Goal: Task Accomplishment & Management: Use online tool/utility

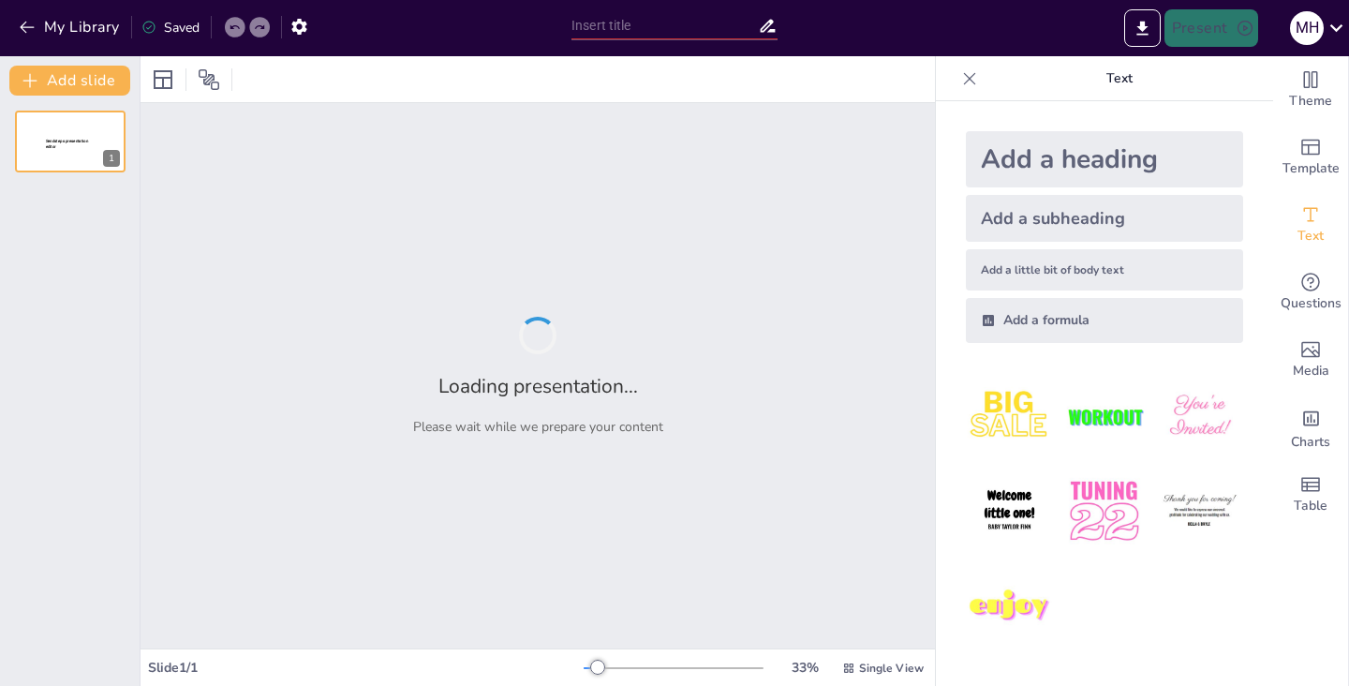
type input "Transformación de la Seguridad Ciudadana y Defensa en la República Bolivariana …"
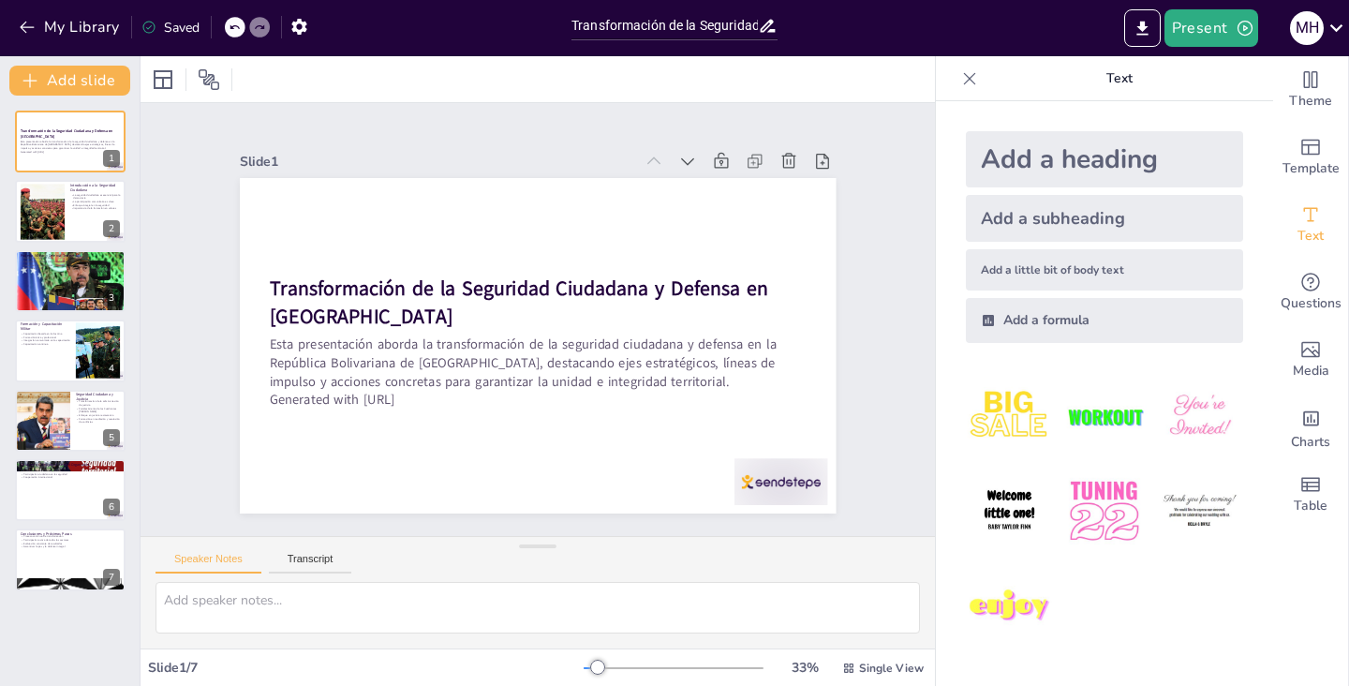
type textarea "La seguridad ciudadana es un aspecto vital que asegura el funcionamiento de una…"
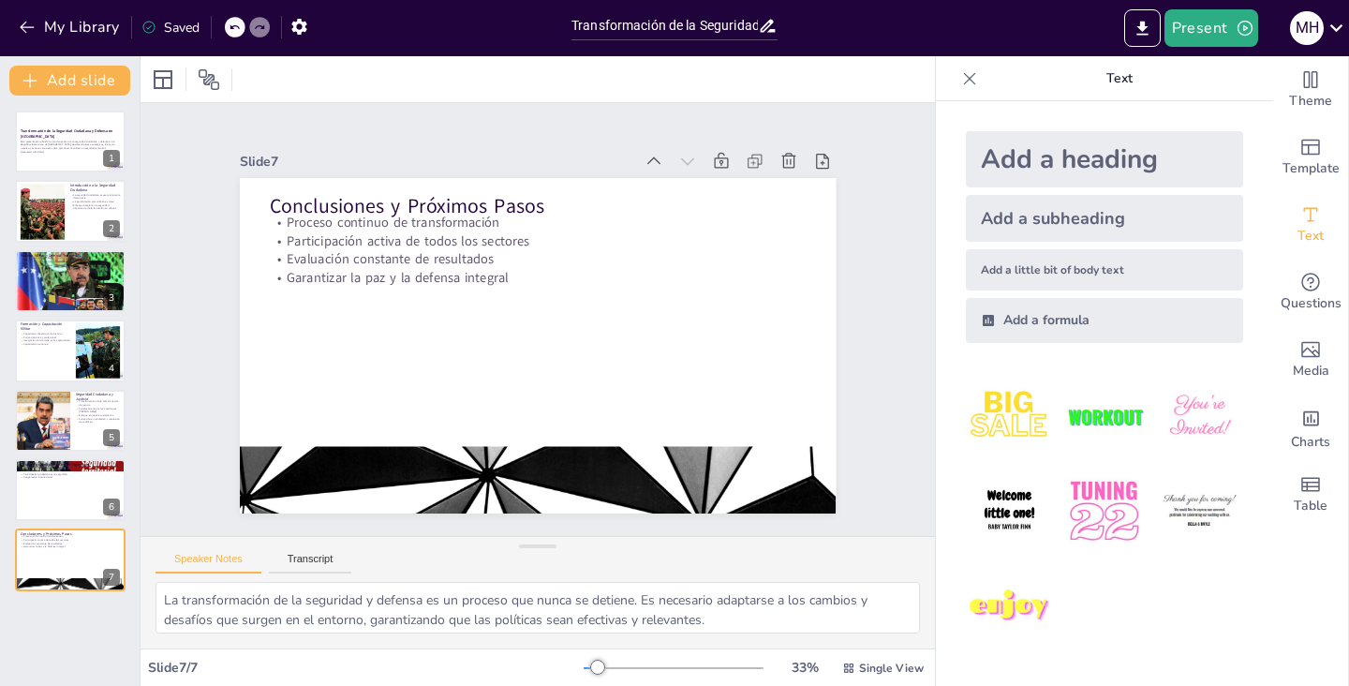
type textarea "Las políticas de desarme son fundamentales para reducir la violencia armada en …"
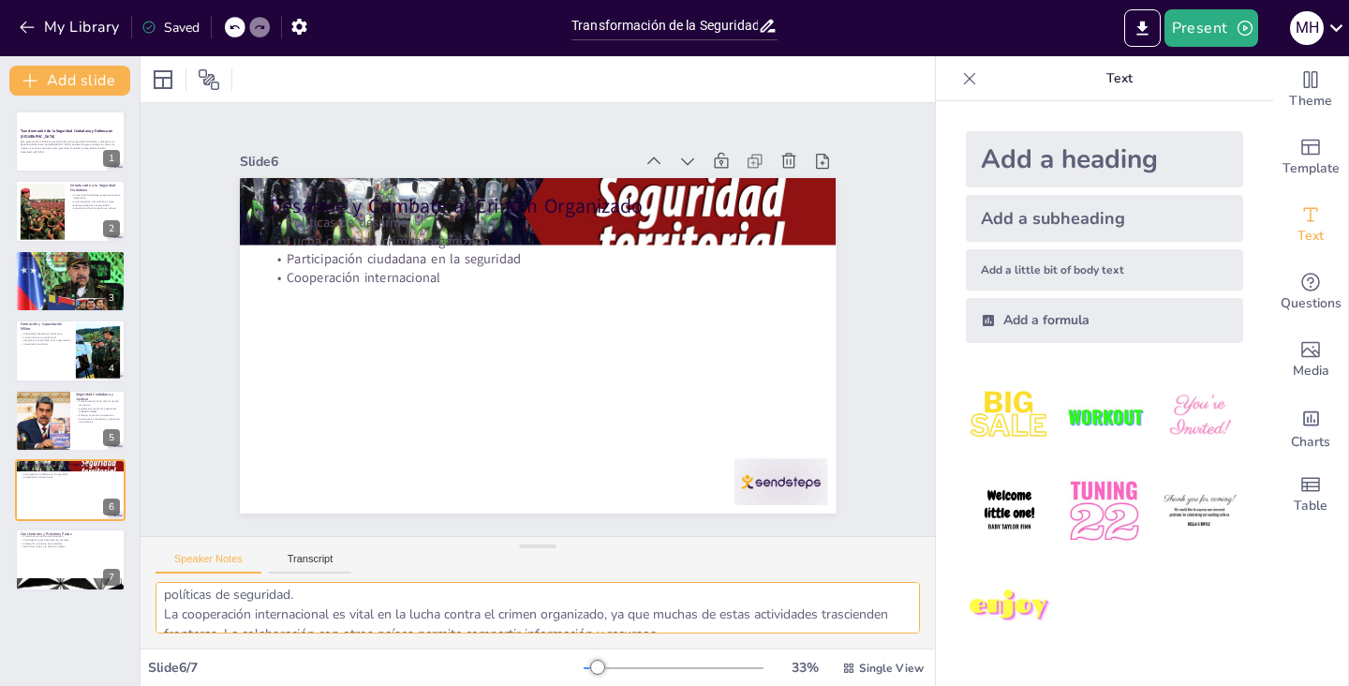
scroll to position [142, 0]
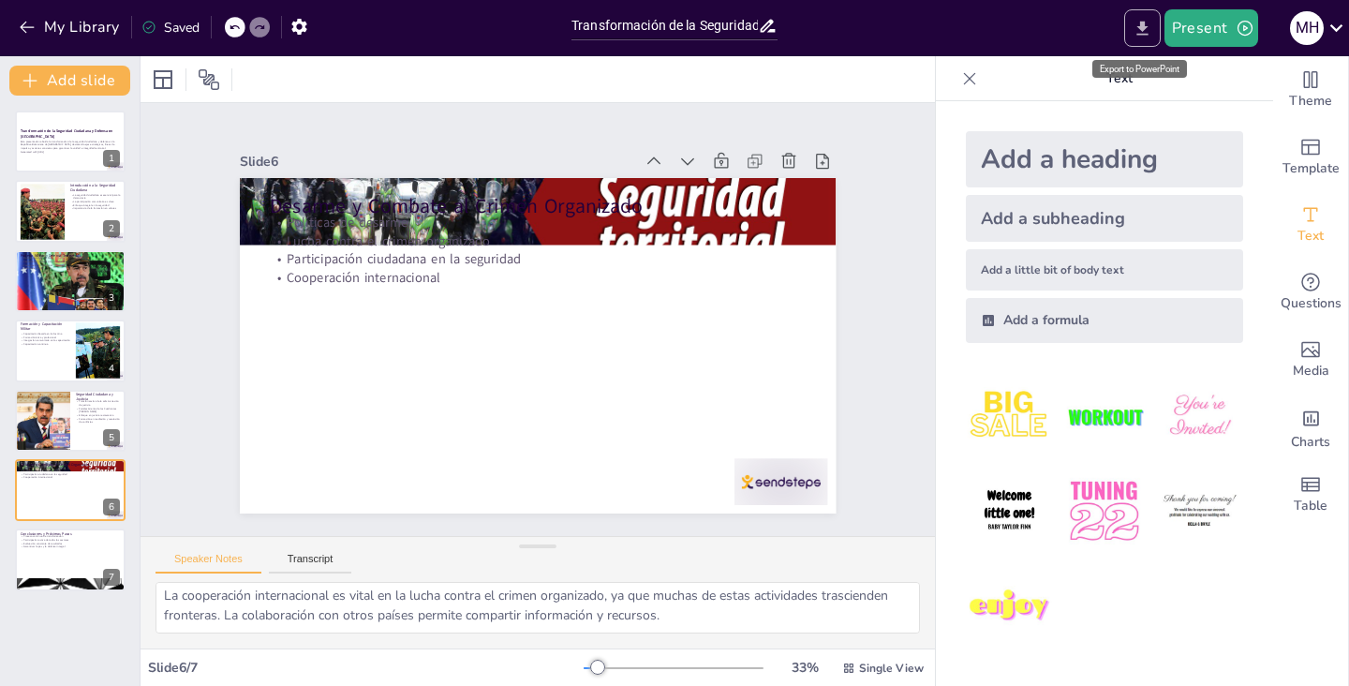
click at [1138, 32] on icon "Export to PowerPoint" at bounding box center [1142, 29] width 20 height 20
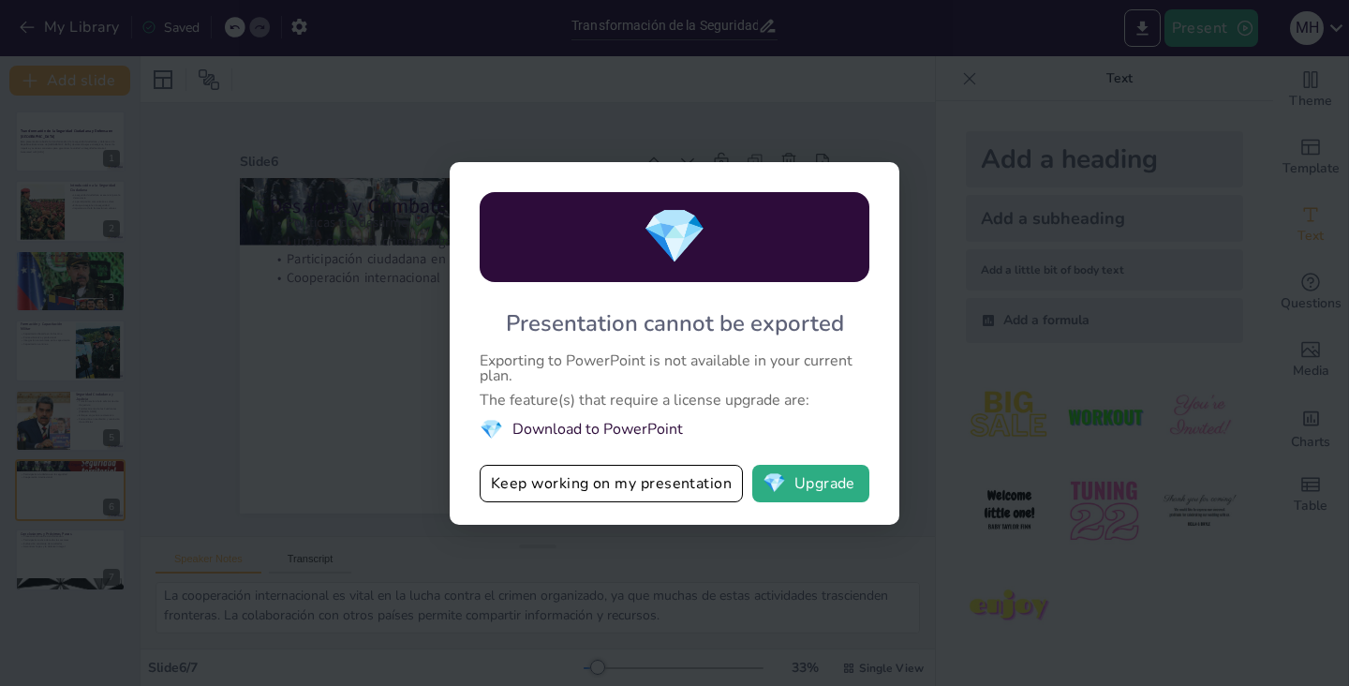
click at [496, 428] on li "💎 Download to PowerPoint" at bounding box center [675, 429] width 390 height 25
click at [488, 430] on span "💎" at bounding box center [491, 429] width 23 height 25
click at [485, 431] on span "💎" at bounding box center [491, 429] width 23 height 25
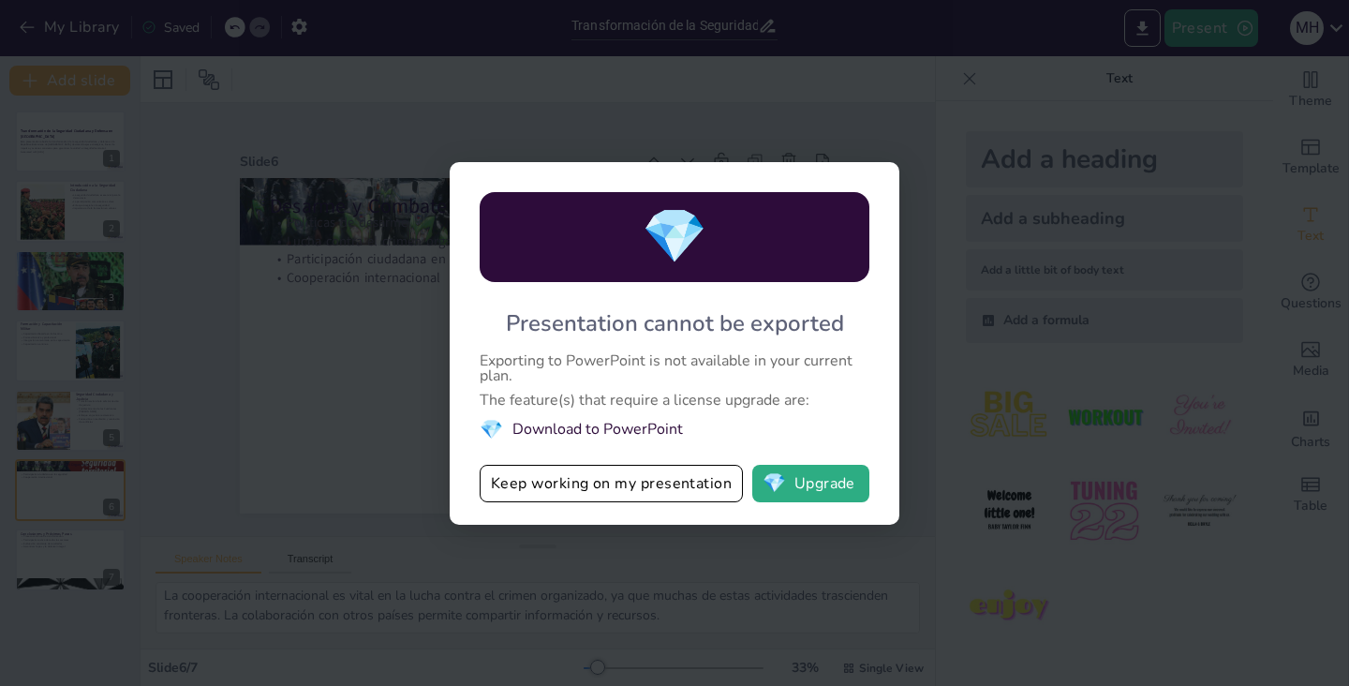
click at [643, 429] on li "💎 Download to PowerPoint" at bounding box center [675, 429] width 390 height 25
click at [489, 427] on span "💎" at bounding box center [491, 429] width 23 height 25
click at [834, 485] on button "💎 Upgrade" at bounding box center [810, 483] width 117 height 37
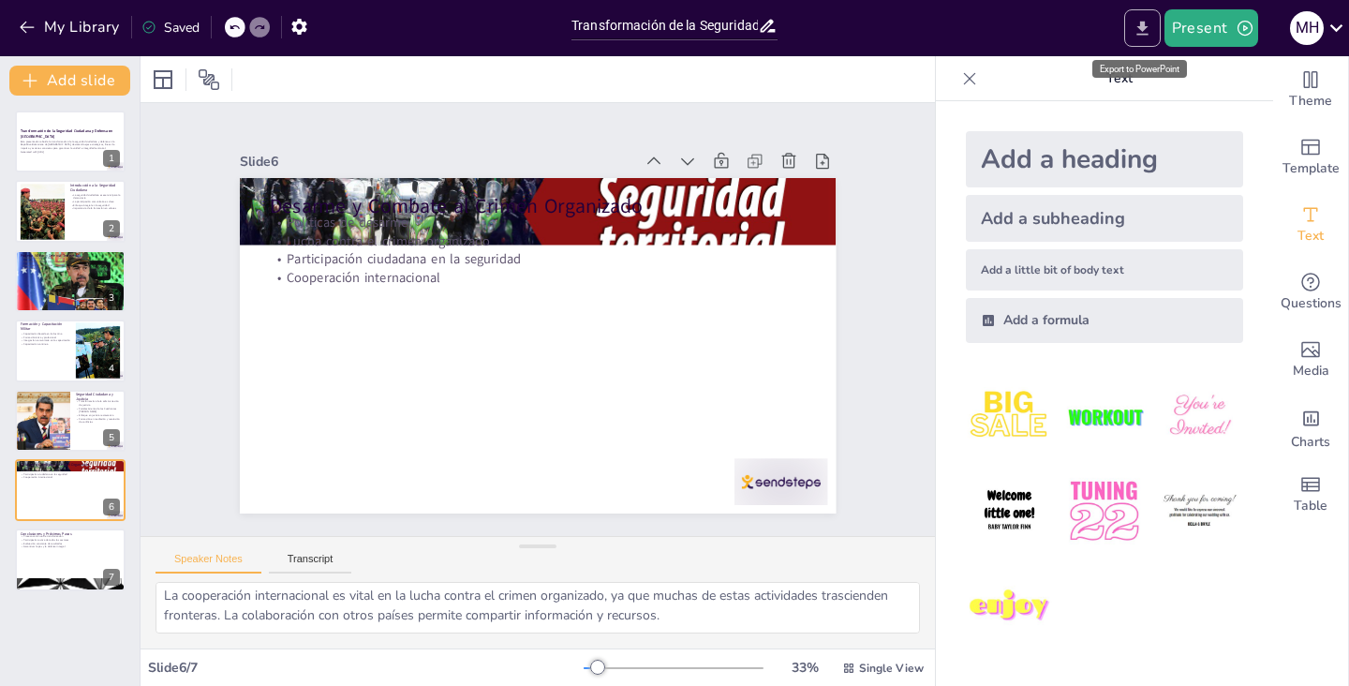
click at [1133, 24] on icon "Export to PowerPoint" at bounding box center [1142, 29] width 20 height 20
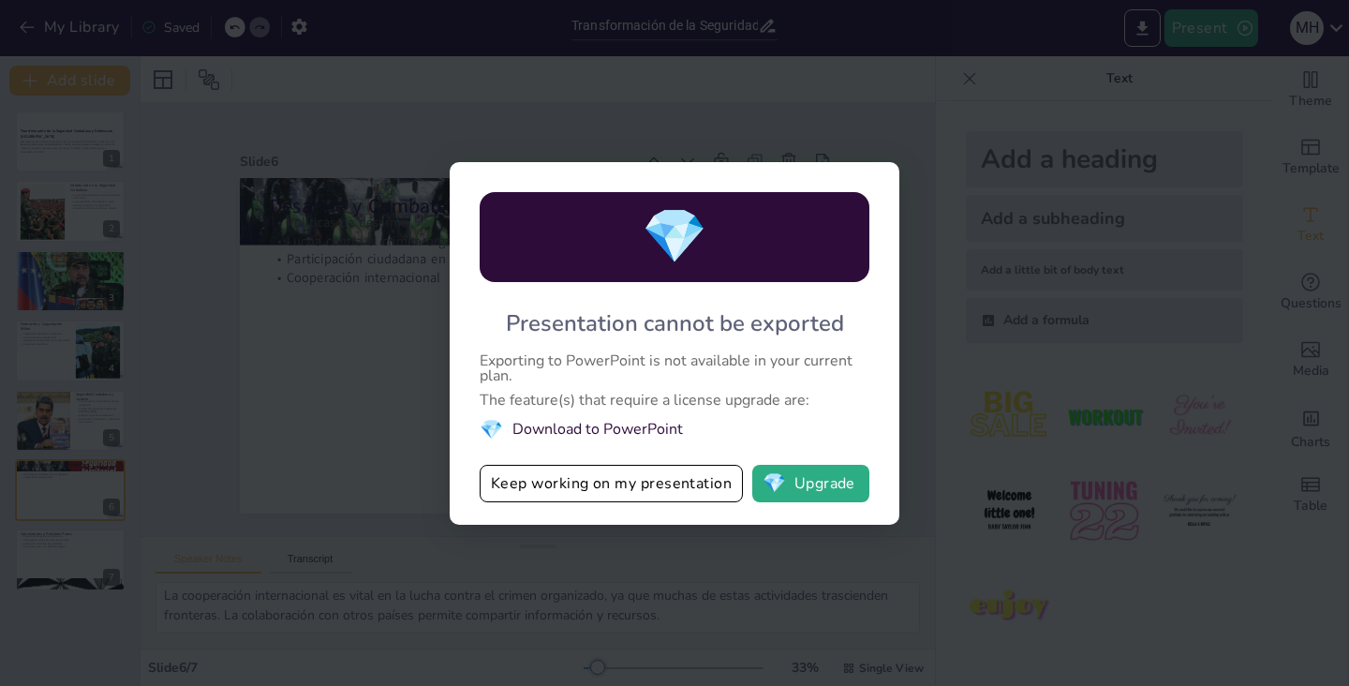
click at [485, 431] on span "💎" at bounding box center [491, 429] width 23 height 25
click at [603, 424] on li "💎 Download to PowerPoint" at bounding box center [675, 429] width 390 height 25
click at [603, 430] on li "💎 Download to PowerPoint" at bounding box center [675, 429] width 390 height 25
click at [679, 242] on span "💎" at bounding box center [675, 236] width 66 height 72
click at [817, 495] on button "💎 Upgrade" at bounding box center [810, 483] width 117 height 37
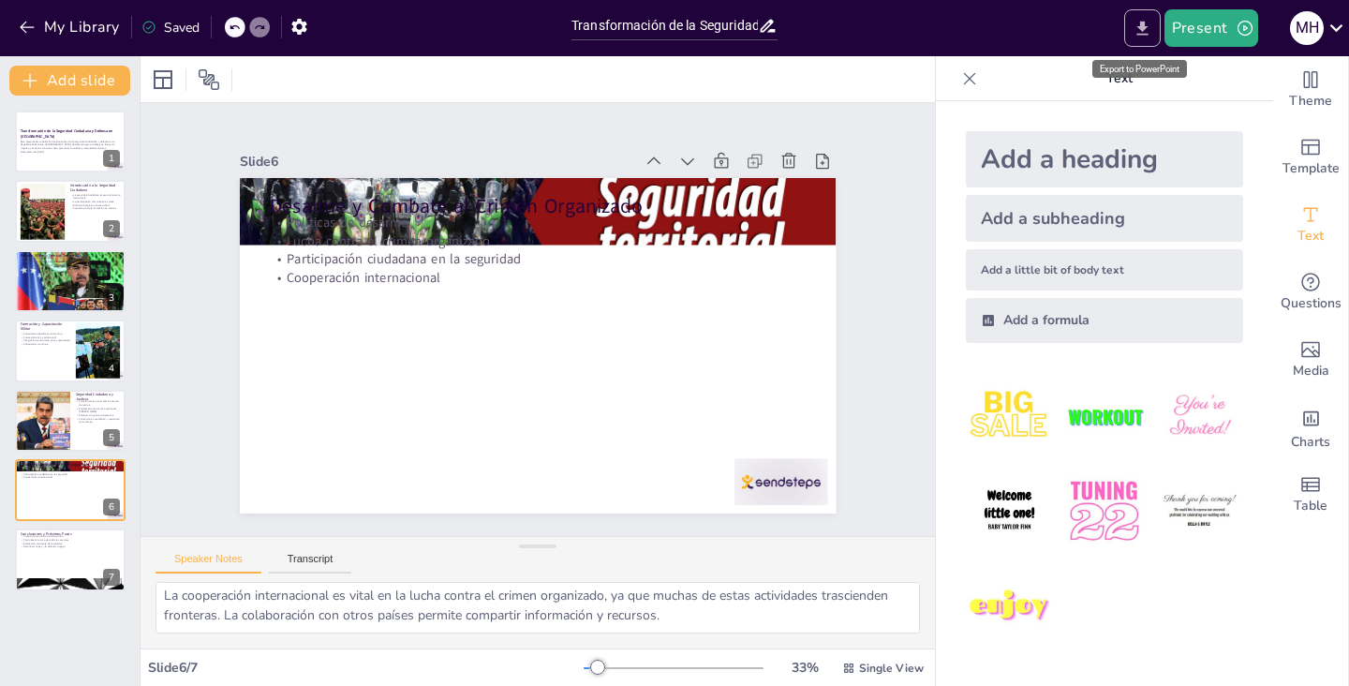
click at [1146, 39] on button "Export to PowerPoint" at bounding box center [1142, 27] width 37 height 37
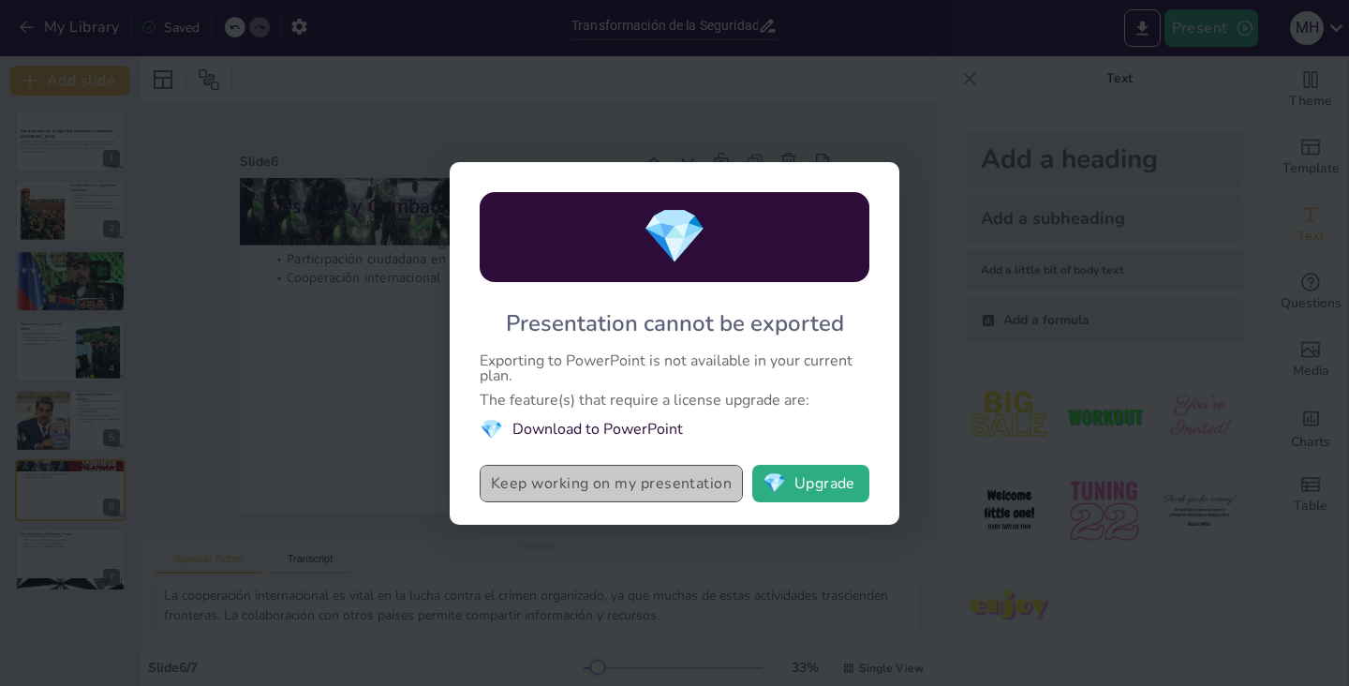
click at [572, 482] on button "Keep working on my presentation" at bounding box center [611, 483] width 263 height 37
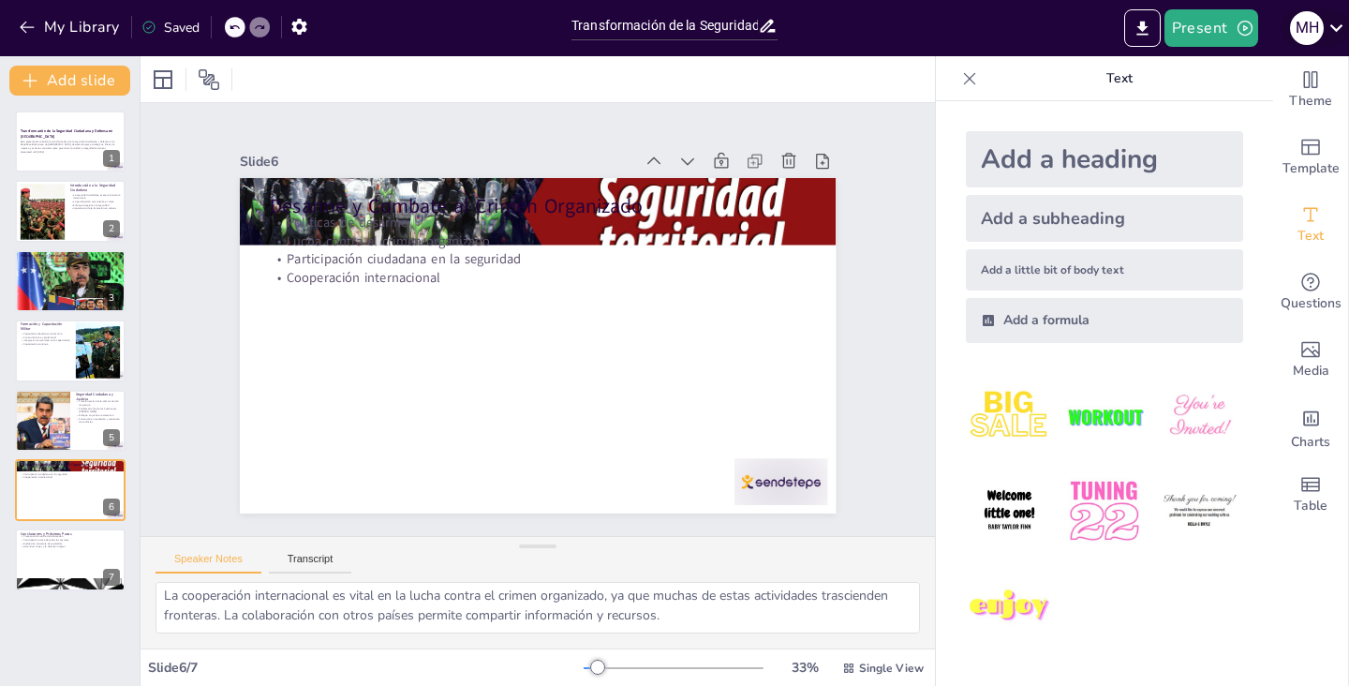
click at [1333, 36] on icon at bounding box center [1335, 27] width 25 height 25
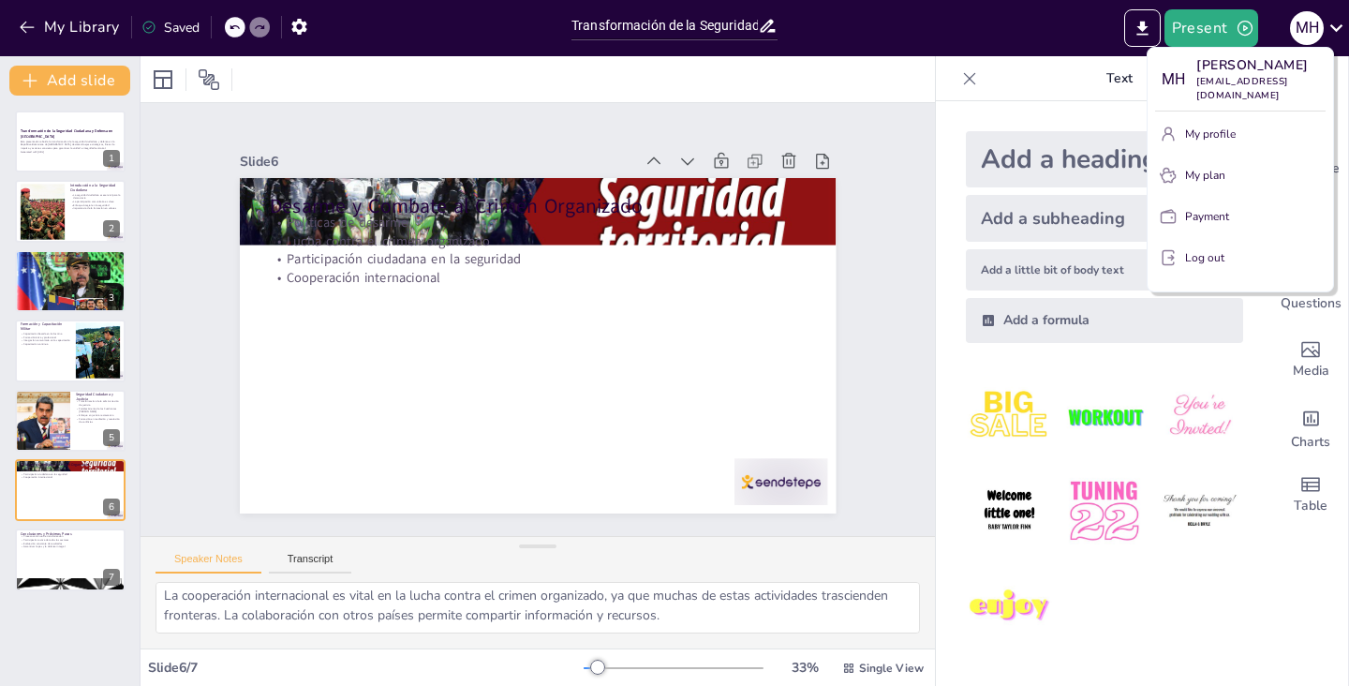
click at [1205, 266] on p "Log out" at bounding box center [1204, 257] width 39 height 17
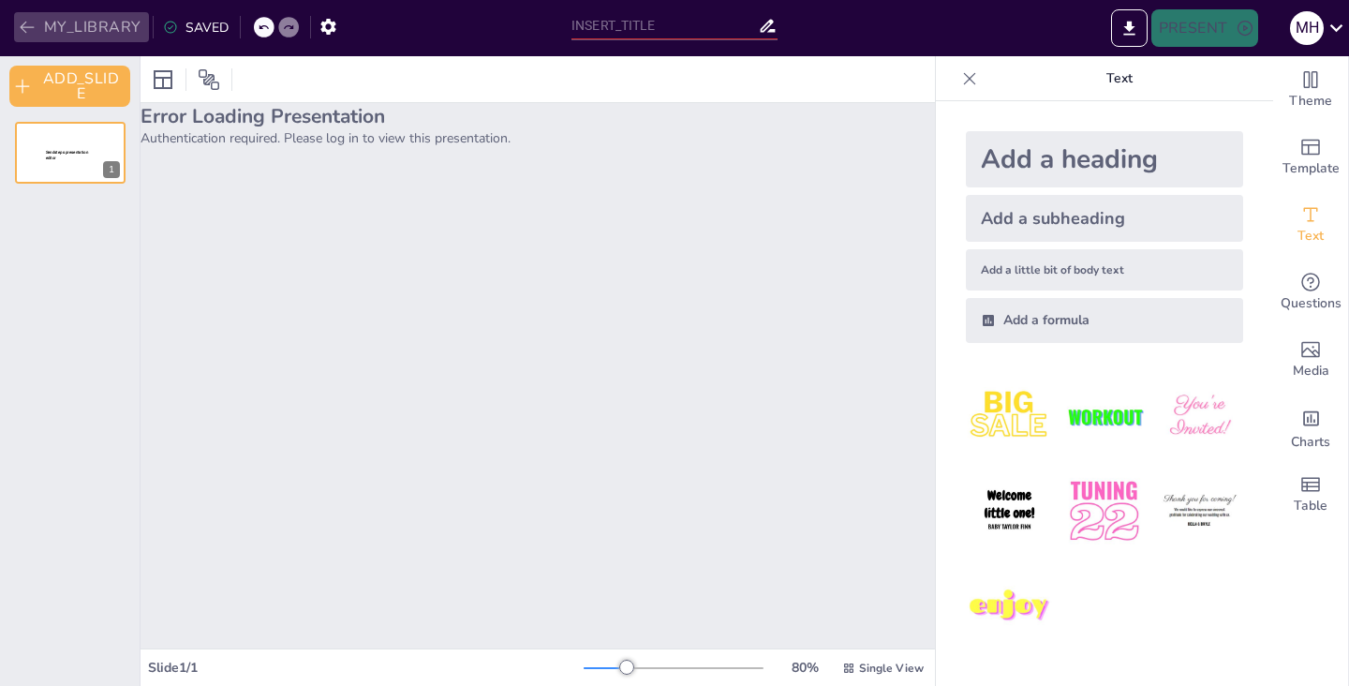
click at [89, 22] on button "MY_LIBRARY" at bounding box center [81, 27] width 135 height 30
click at [166, 23] on icon at bounding box center [170, 28] width 12 height 12
click at [214, 29] on div "SAVED" at bounding box center [196, 28] width 66 height 18
click at [127, 26] on button "MY_LIBRARY" at bounding box center [81, 27] width 135 height 30
click at [58, 150] on span "Sendsteps presentation editor" at bounding box center [66, 155] width 43 height 10
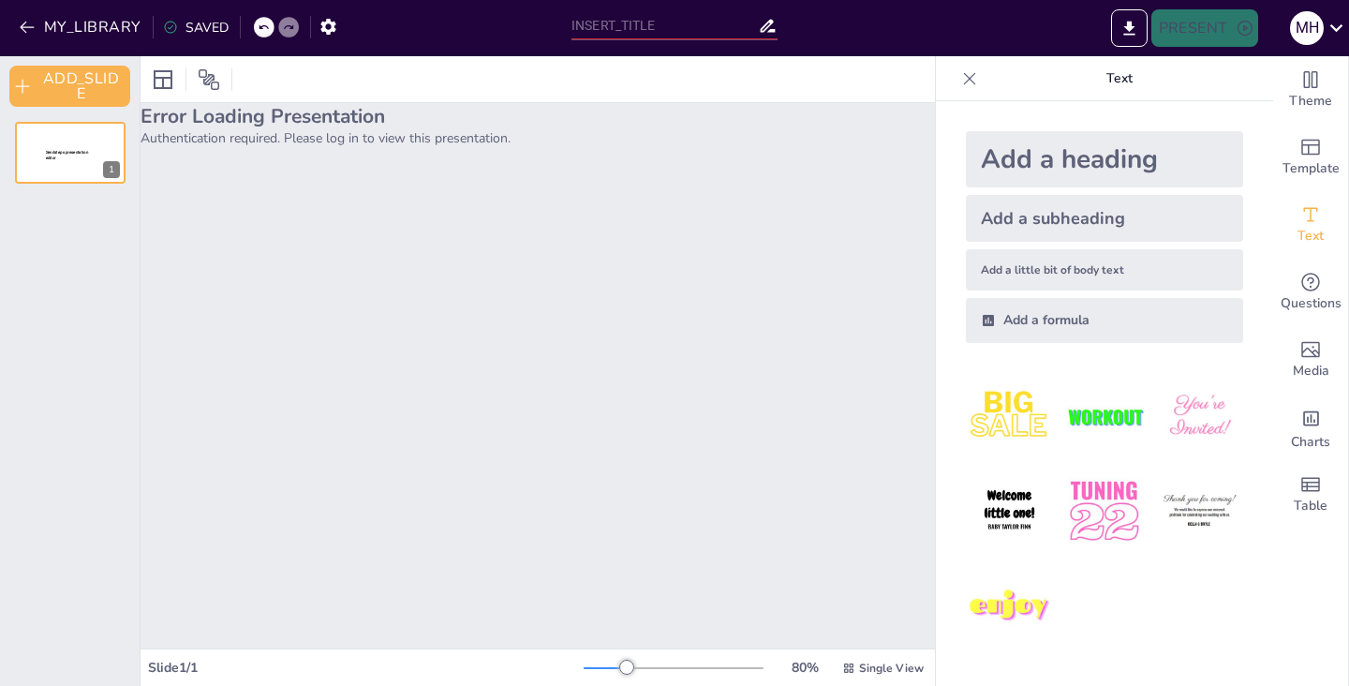
click at [259, 23] on icon at bounding box center [263, 27] width 11 height 11
click at [288, 25] on icon at bounding box center [288, 27] width 11 height 11
click at [1129, 22] on icon "EXPORT_TO_POWERPOINT" at bounding box center [1128, 28] width 11 height 14
click at [273, 244] on div "Error Loading Presentation Authentication required. Please log in to view this …" at bounding box center [537, 375] width 794 height 545
click at [53, 161] on p "Sendsteps presentation editor" at bounding box center [70, 155] width 51 height 11
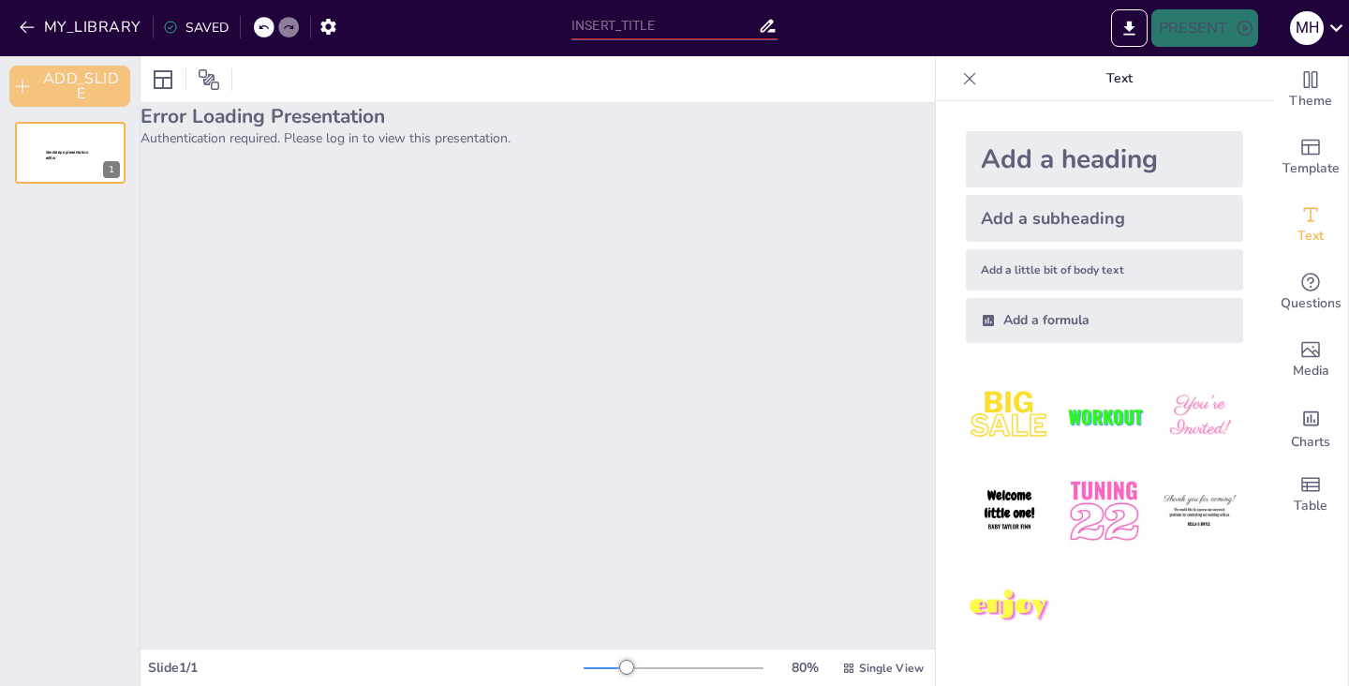
click at [48, 81] on button "ADD_SLIDE" at bounding box center [69, 86] width 121 height 41
click at [48, 84] on button "ADD_SLIDE" at bounding box center [69, 86] width 121 height 41
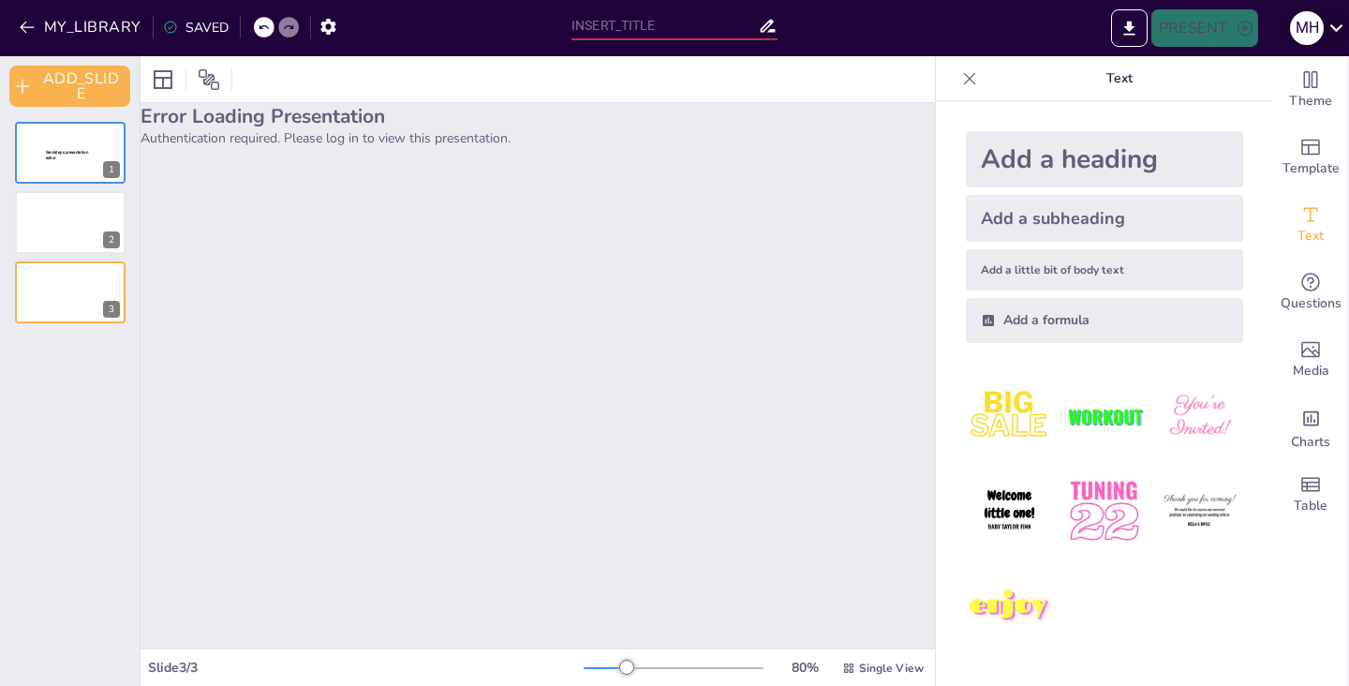
click at [1331, 36] on icon at bounding box center [1335, 27] width 25 height 25
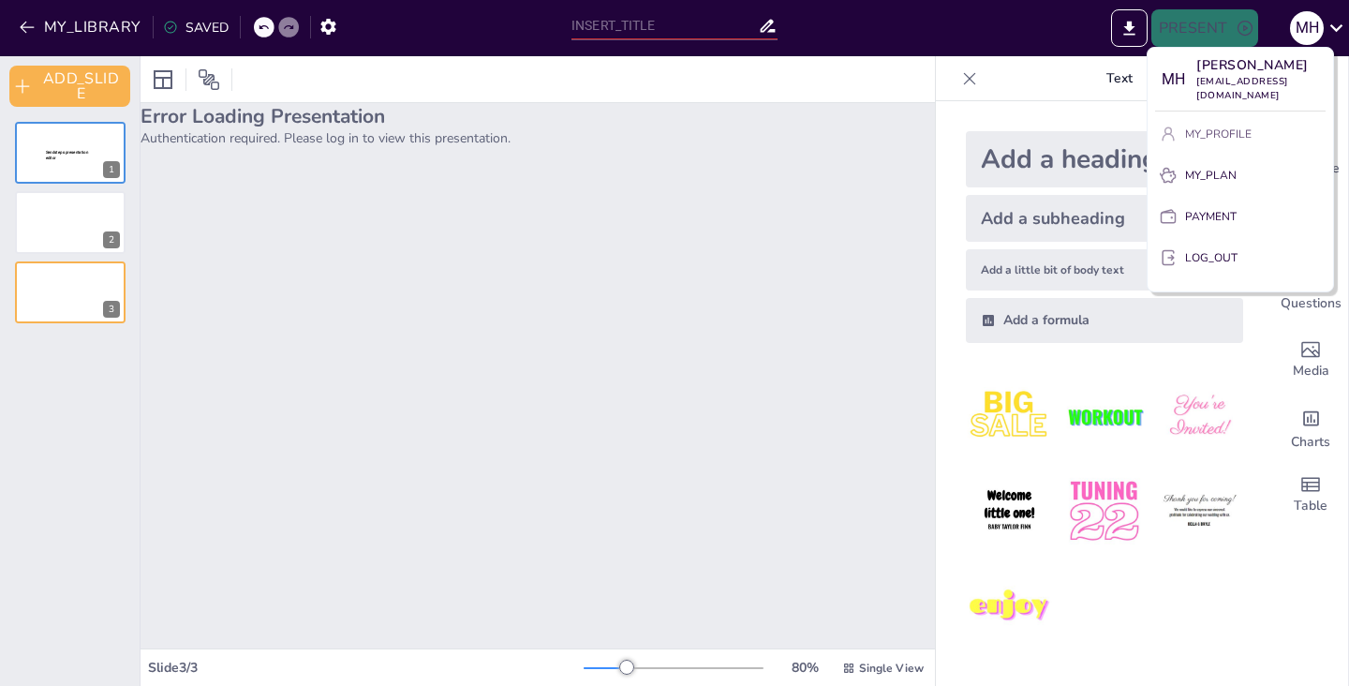
click at [1210, 142] on p "MY_PROFILE" at bounding box center [1218, 134] width 67 height 17
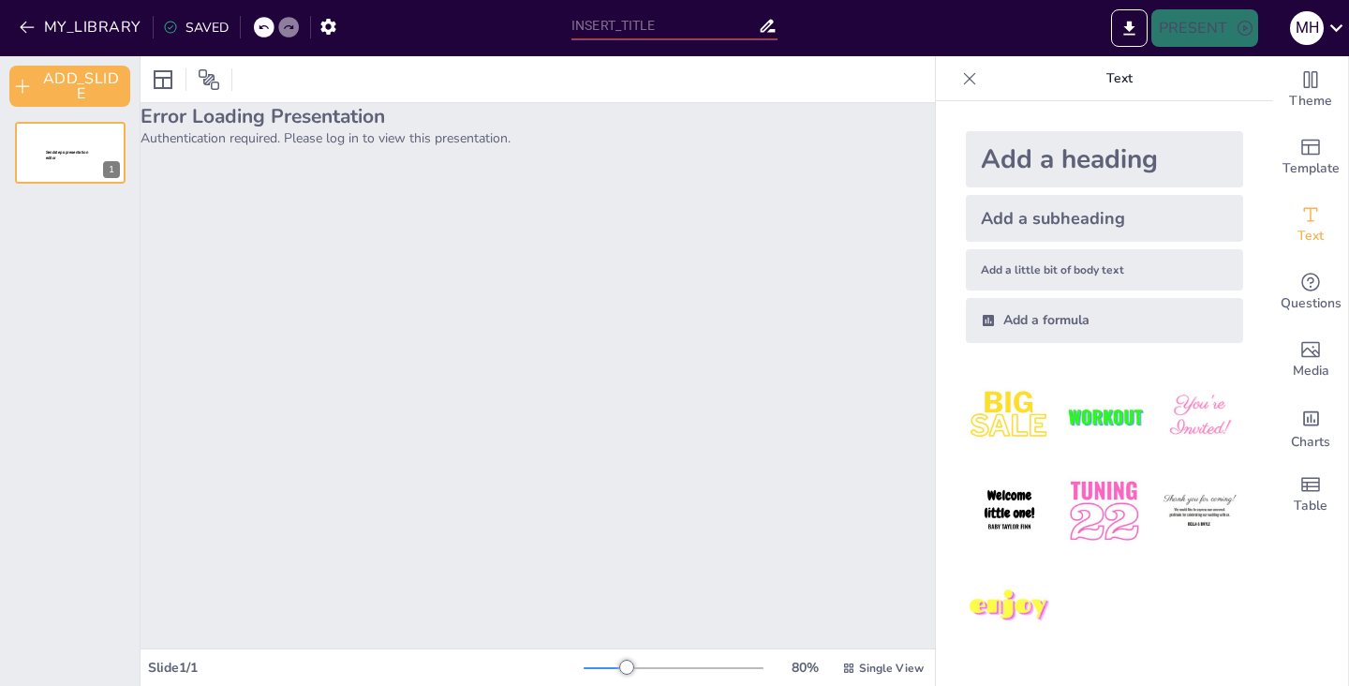
click at [499, 381] on div "Error Loading Presentation Authentication required. Please log in to view this …" at bounding box center [537, 375] width 794 height 545
click at [1243, 31] on icon "button" at bounding box center [1244, 28] width 19 height 19
click at [964, 80] on icon at bounding box center [970, 78] width 12 height 12
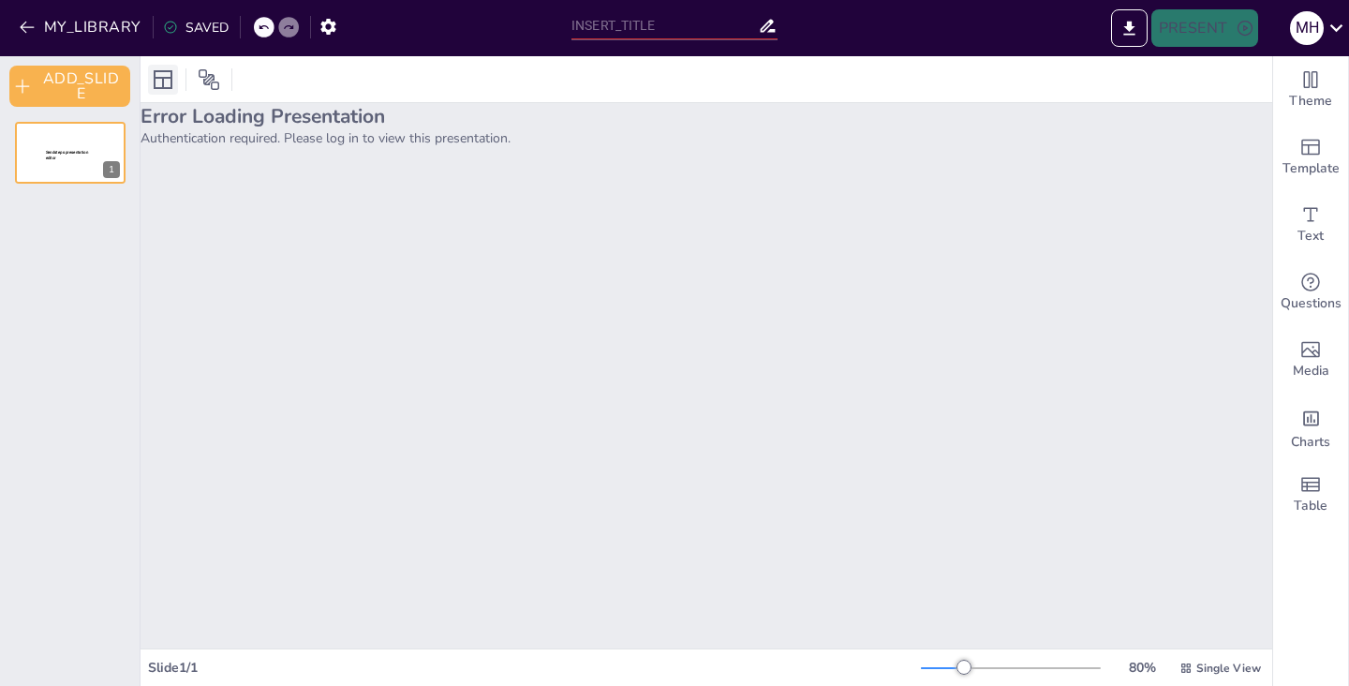
click at [174, 76] on div at bounding box center [163, 80] width 30 height 30
click at [22, 90] on icon "button" at bounding box center [23, 87] width 14 height 14
click at [19, 20] on icon "button" at bounding box center [27, 27] width 19 height 19
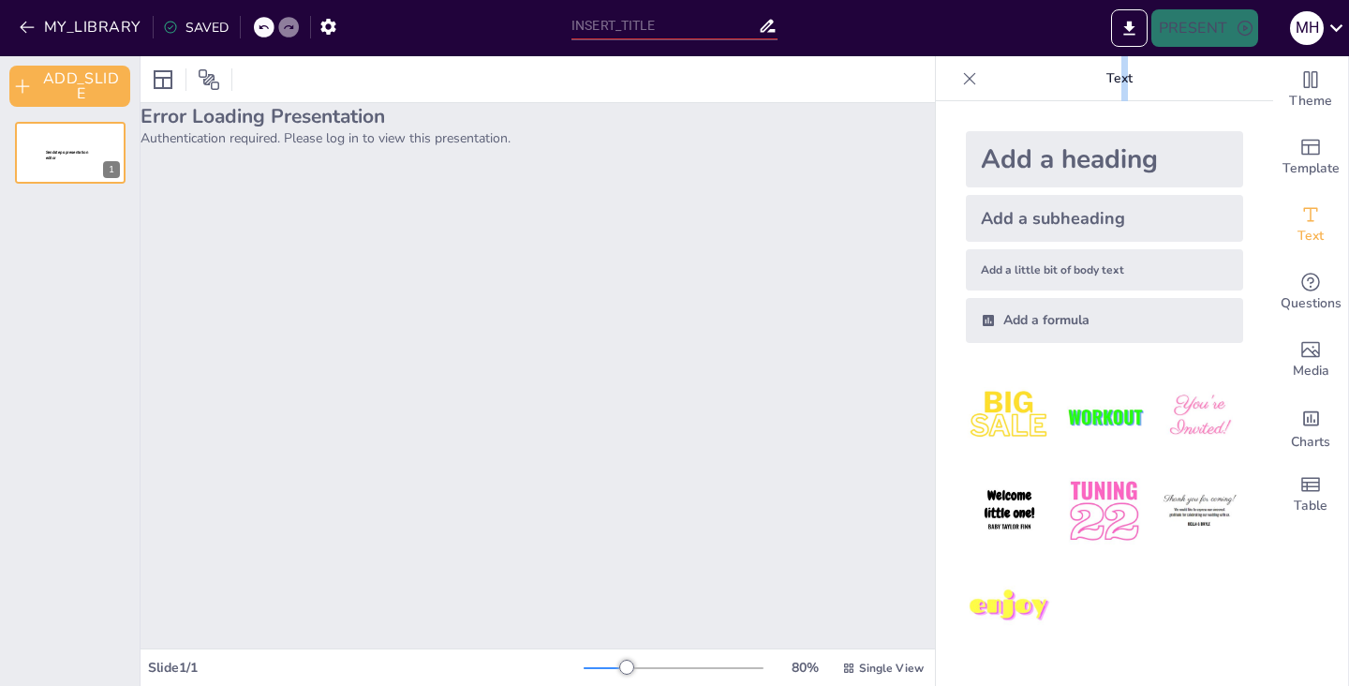
click at [1104, 82] on p "Text" at bounding box center [1119, 78] width 270 height 45
click at [964, 81] on icon at bounding box center [970, 78] width 12 height 12
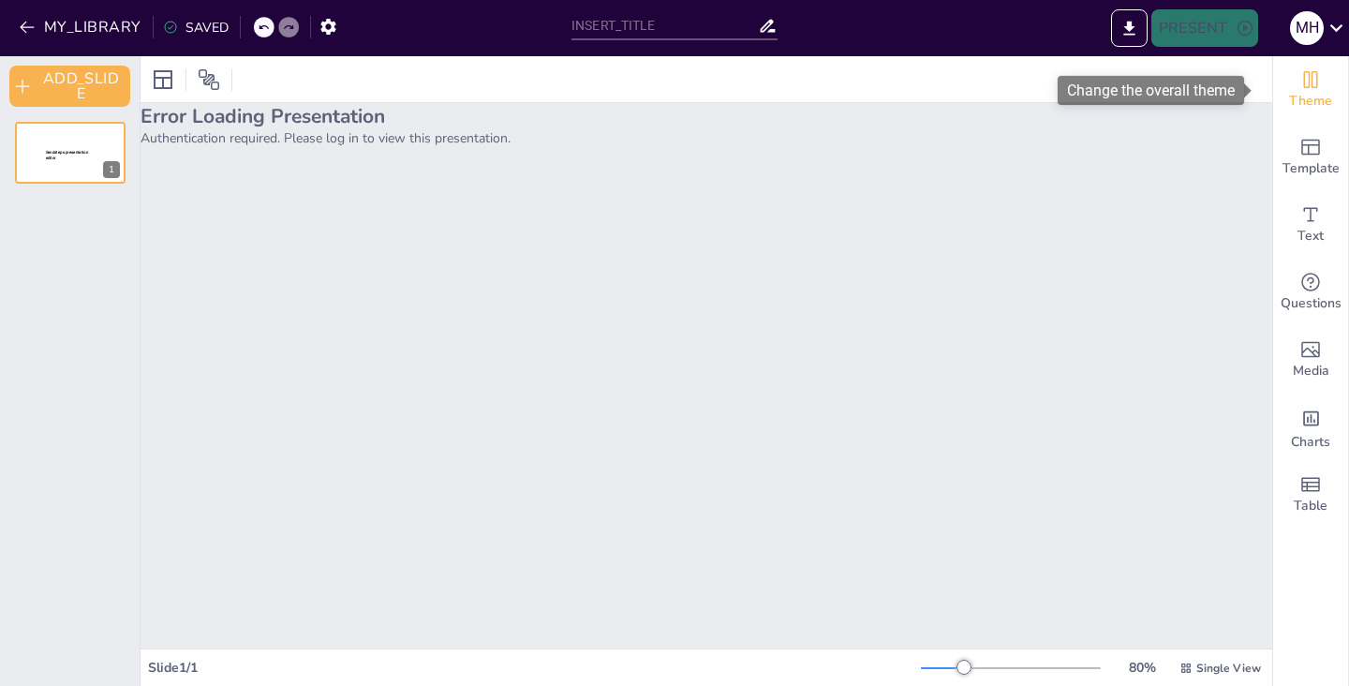
click at [1299, 85] on icon "Change the overall theme" at bounding box center [1310, 79] width 22 height 22
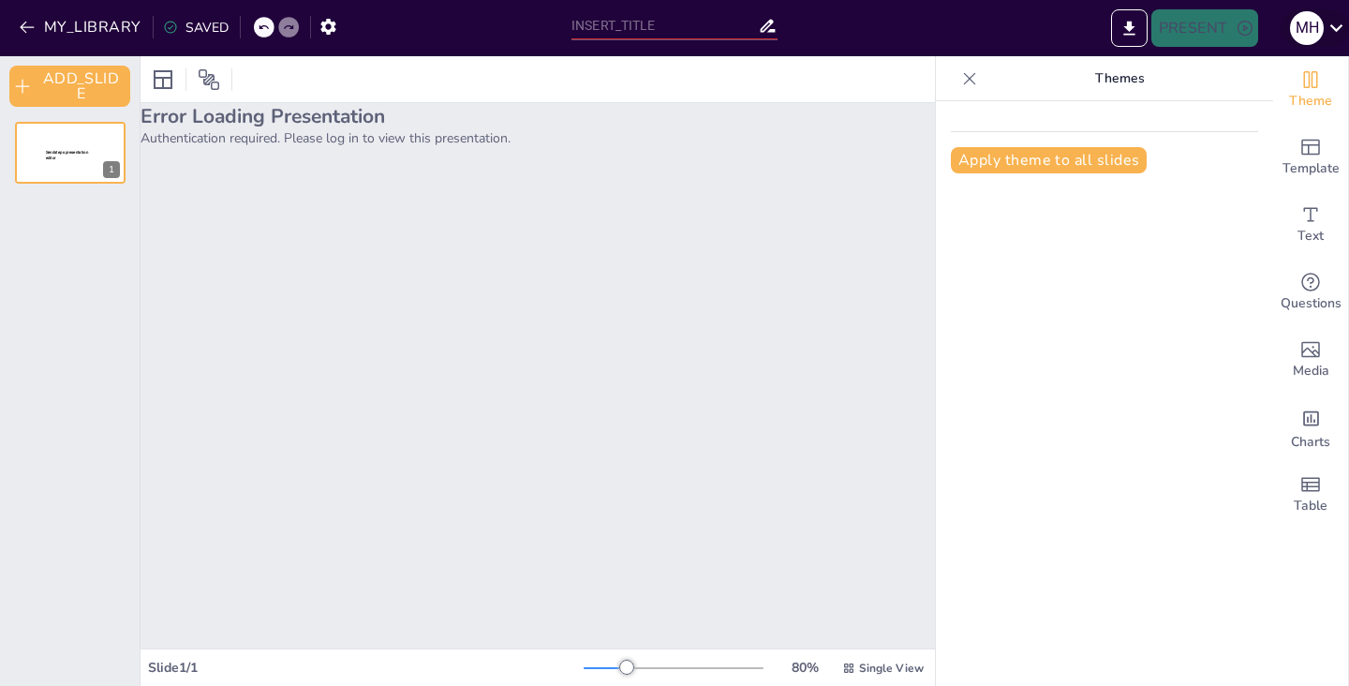
click at [1335, 25] on icon at bounding box center [1335, 27] width 25 height 25
click at [1338, 25] on icon at bounding box center [1335, 27] width 25 height 25
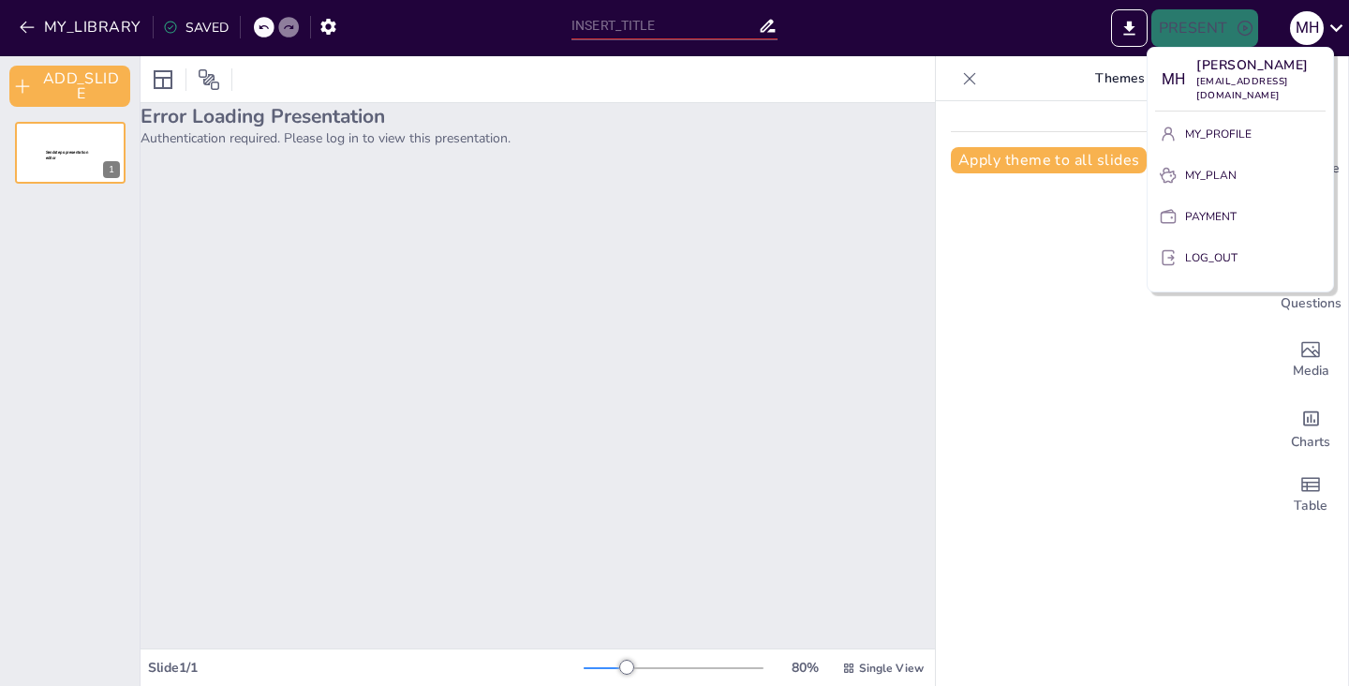
click at [1192, 142] on p "MY_PROFILE" at bounding box center [1218, 134] width 67 height 17
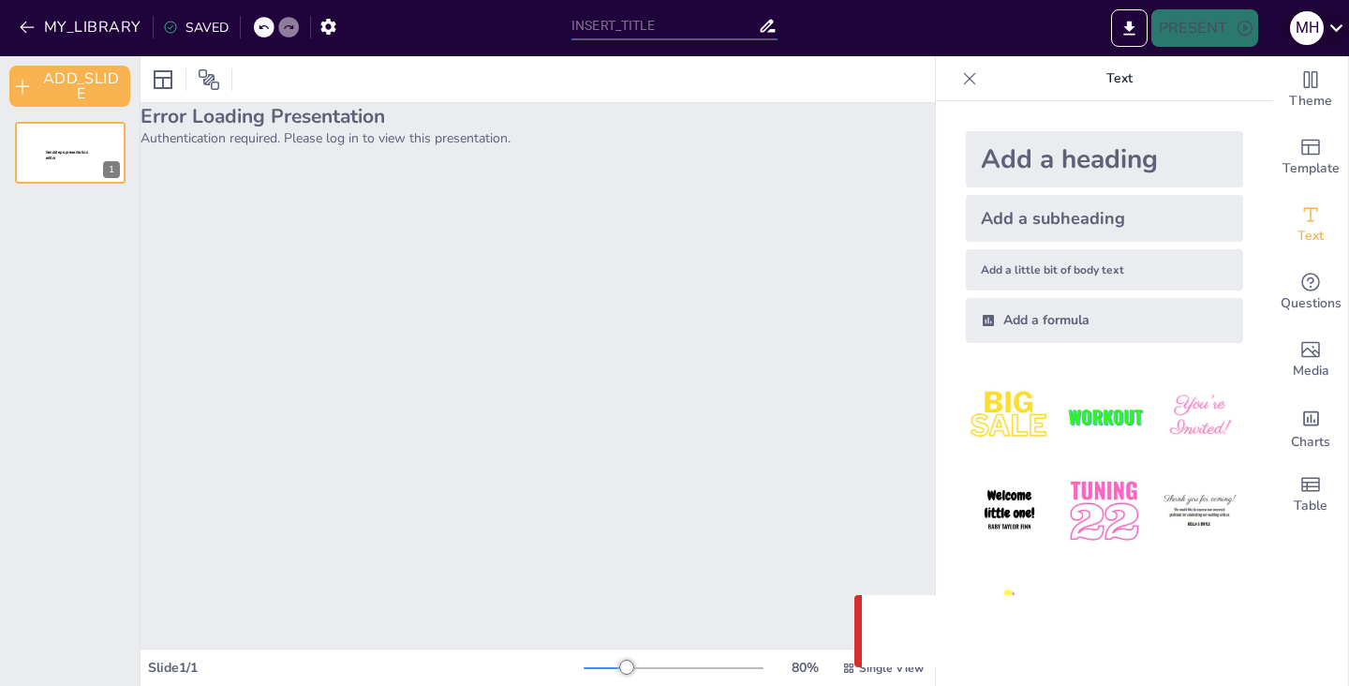
click at [1328, 34] on icon at bounding box center [1335, 27] width 25 height 25
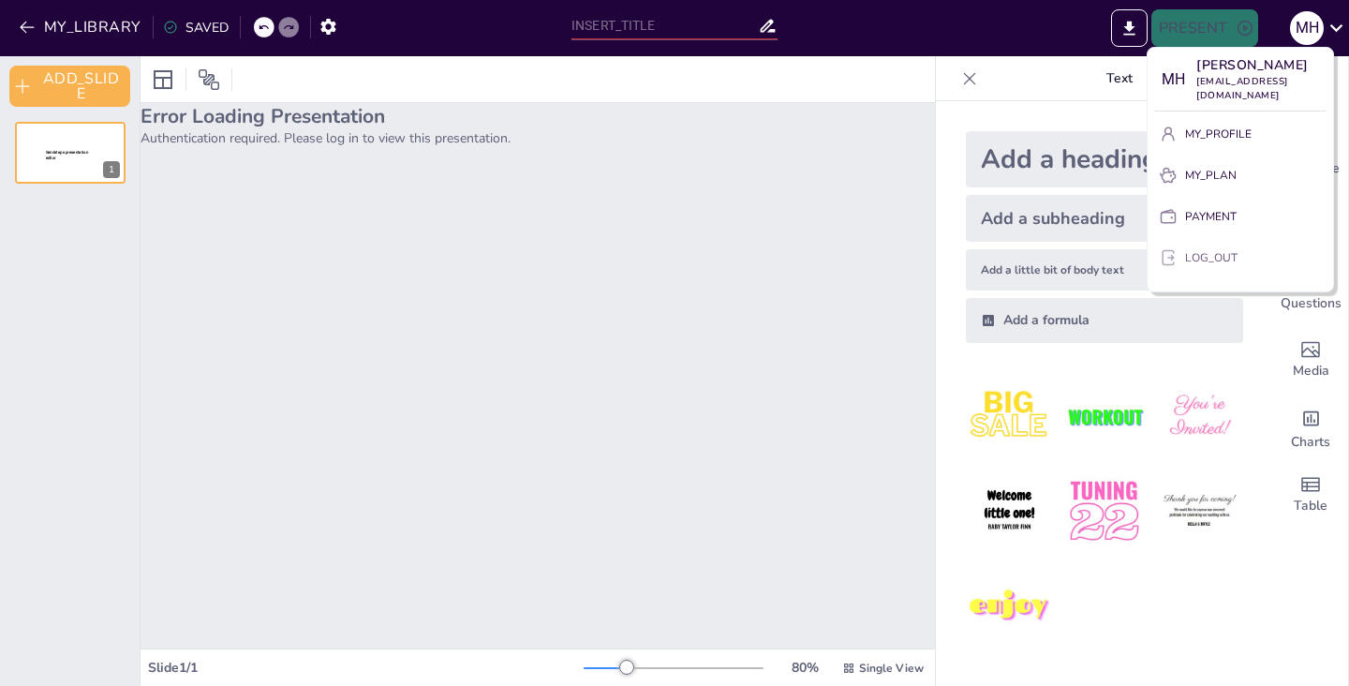
click at [1199, 266] on p "LOG_OUT" at bounding box center [1211, 257] width 52 height 17
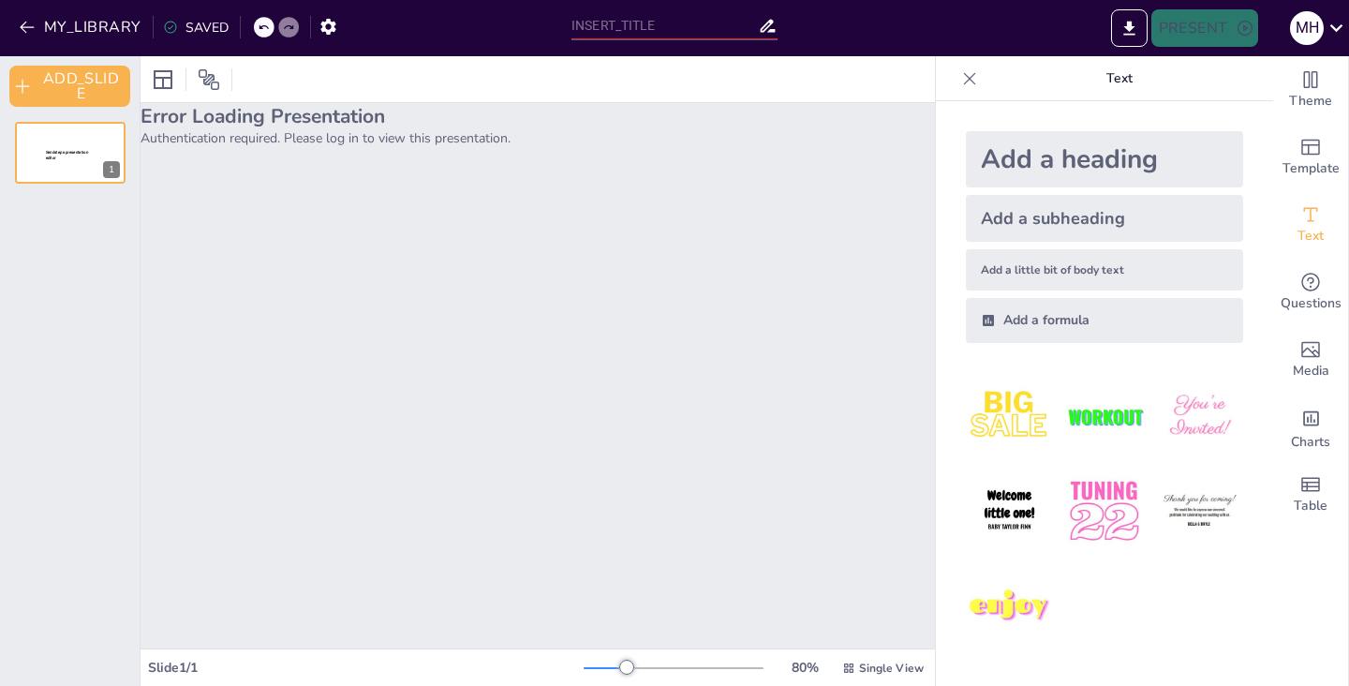
click at [1067, 503] on img at bounding box center [1103, 510] width 87 height 87
click at [1022, 417] on img at bounding box center [1009, 416] width 87 height 87
click at [1122, 433] on img at bounding box center [1103, 416] width 87 height 87
click at [1156, 444] on img at bounding box center [1199, 416] width 87 height 87
type input "162.7"
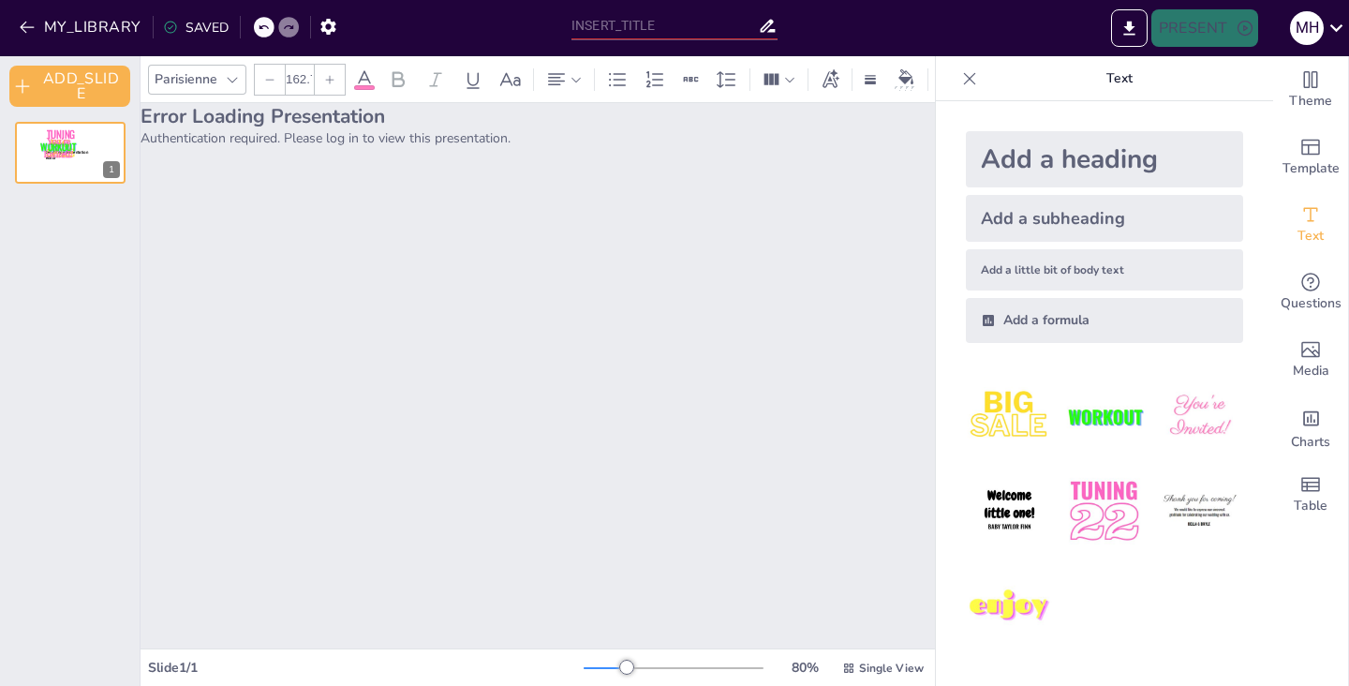
click at [1137, 504] on div at bounding box center [1104, 511] width 307 height 307
click at [236, 72] on icon at bounding box center [232, 79] width 15 height 15
